Goal: Task Accomplishment & Management: Manage account settings

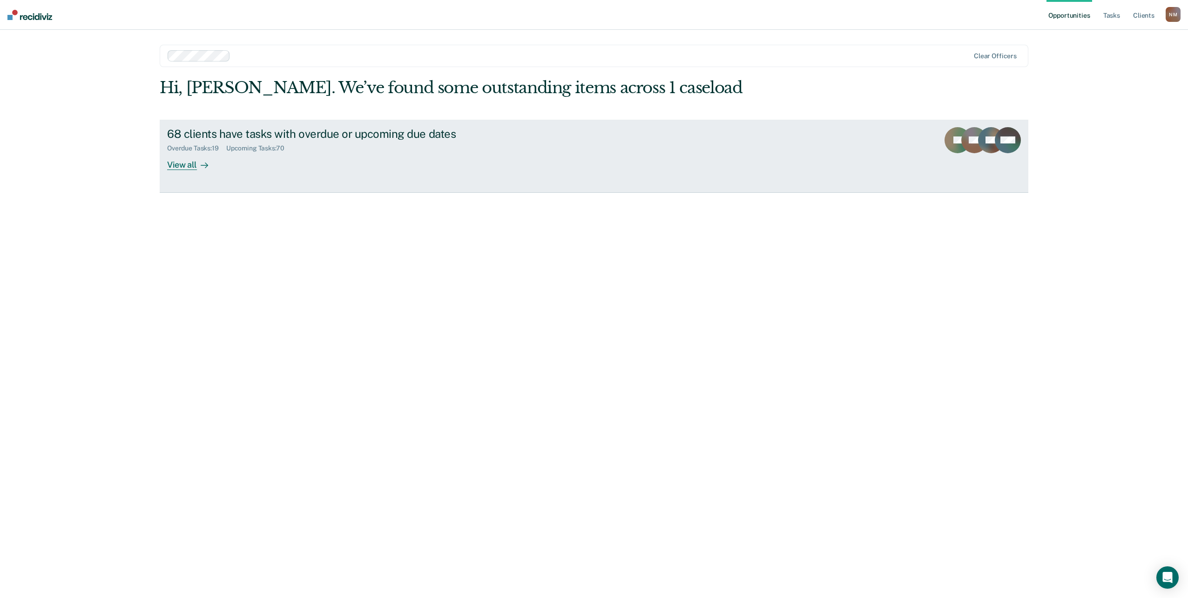
click at [275, 139] on link "68 clients have tasks with overdue or upcoming due dates Overdue Tasks : 19 Upc…" at bounding box center [594, 156] width 869 height 73
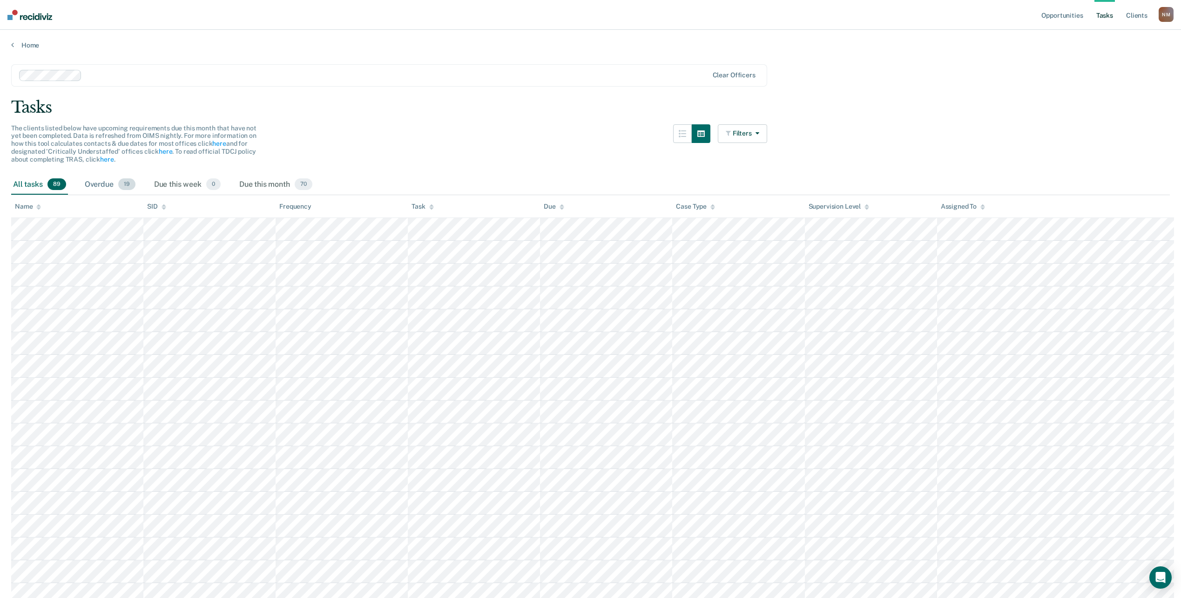
click at [85, 175] on div "Overdue 19" at bounding box center [110, 185] width 54 height 20
click at [152, 175] on div "Due this week 0" at bounding box center [187, 185] width 70 height 20
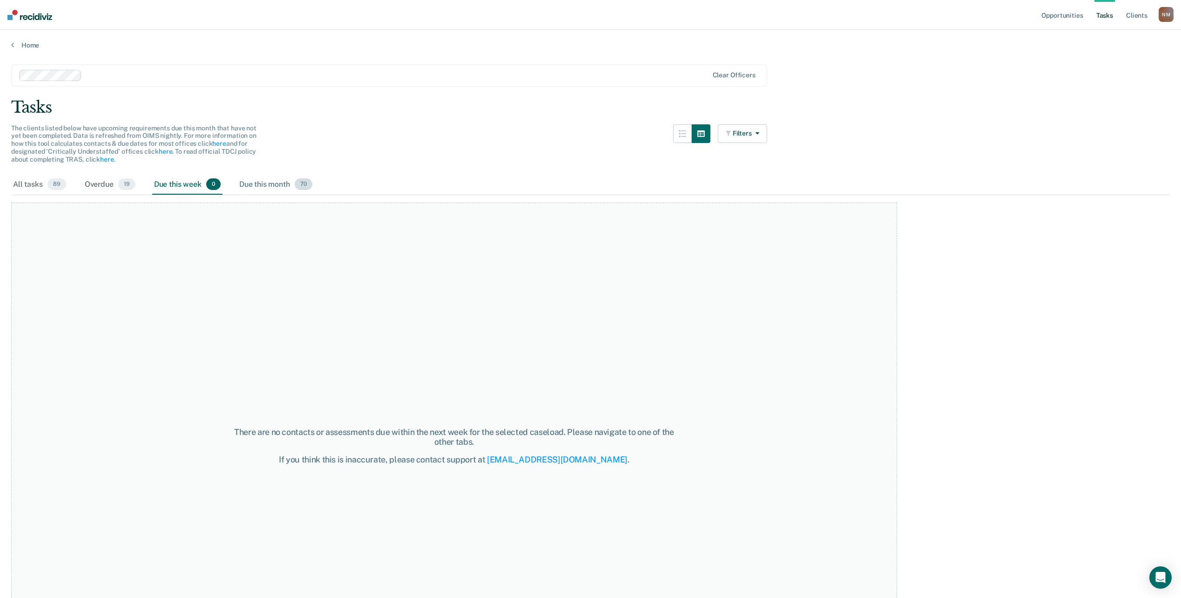
click at [238, 175] on div "Due this month 70" at bounding box center [276, 185] width 77 height 20
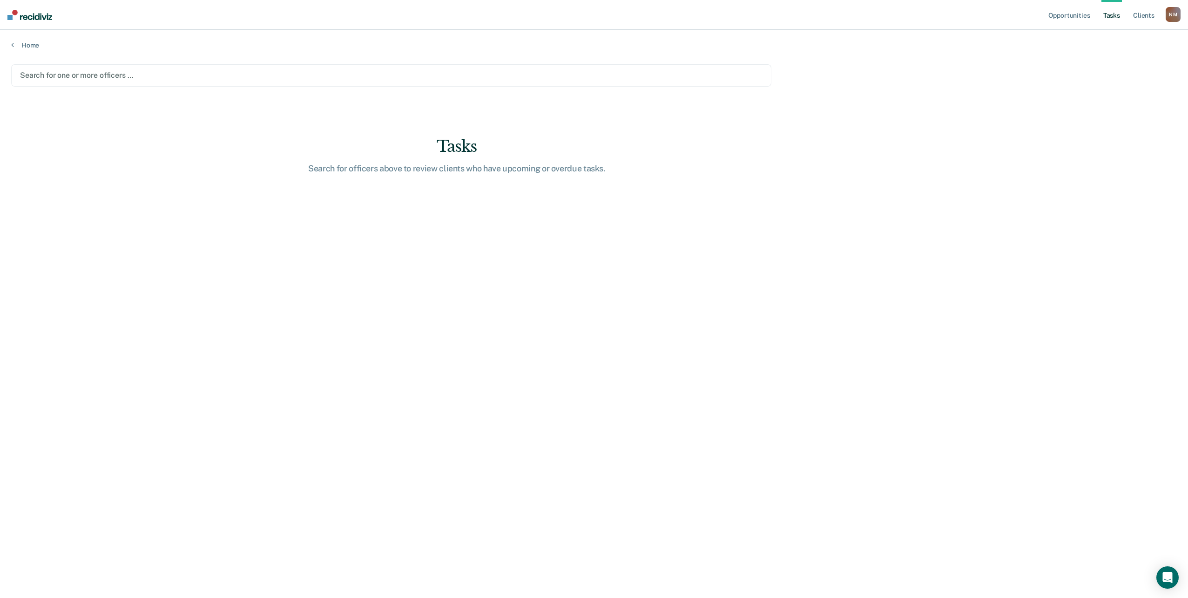
click at [90, 70] on div at bounding box center [391, 75] width 743 height 11
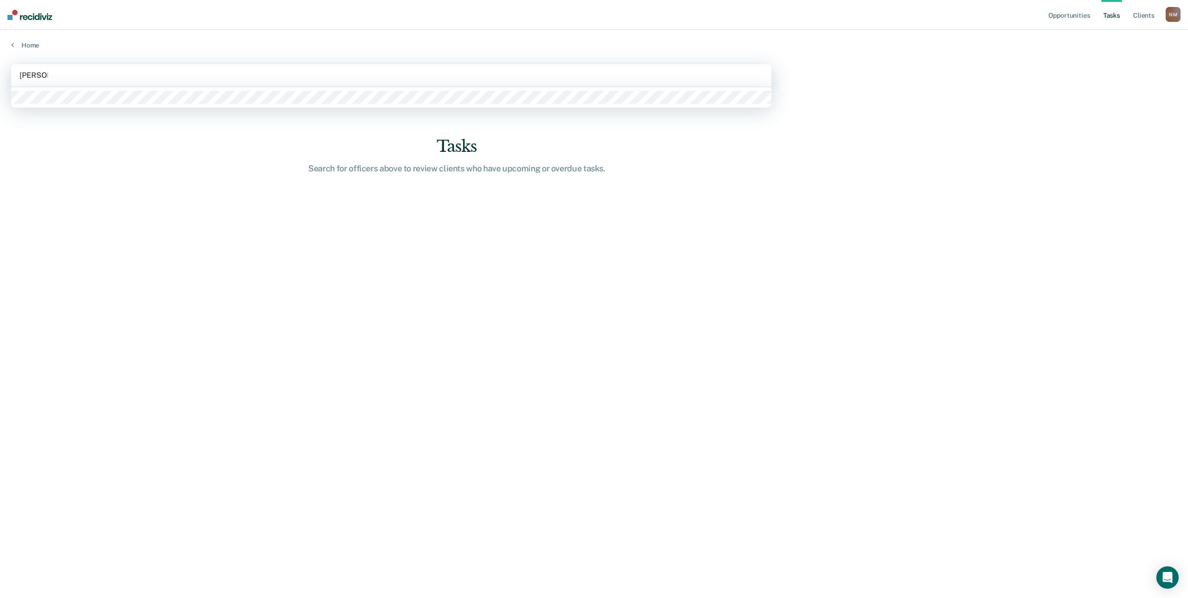
type input "[PERSON_NAME]"
